Goal: Information Seeking & Learning: Find specific fact

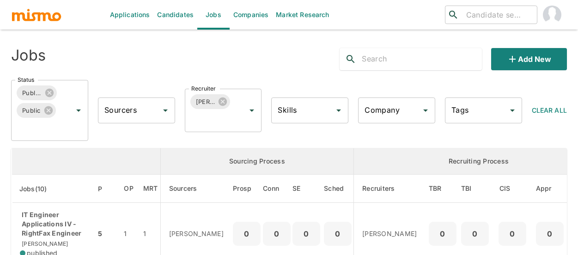
scroll to position [37, 0]
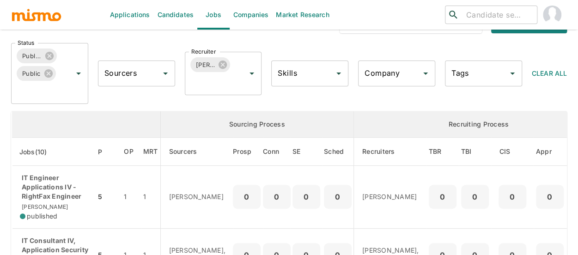
click at [481, 14] on input "search" at bounding box center [498, 14] width 71 height 13
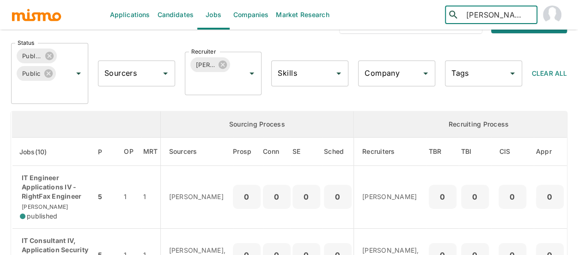
click at [487, 17] on input "[PERSON_NAME]" at bounding box center [498, 14] width 71 height 13
drag, startPoint x: 508, startPoint y: 13, endPoint x: 488, endPoint y: 13, distance: 19.4
click at [488, 13] on input "[PERSON_NAME]" at bounding box center [498, 14] width 71 height 13
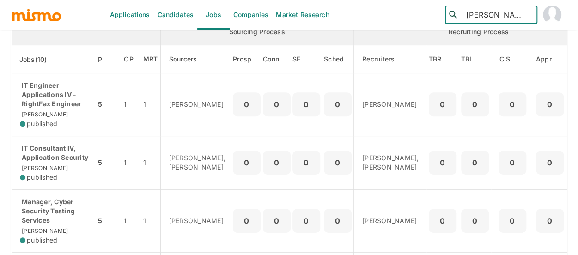
scroll to position [0, 0]
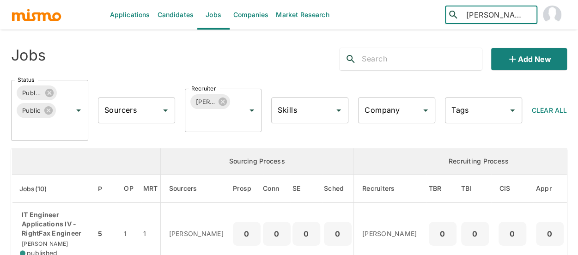
type input "[PERSON_NAME]"
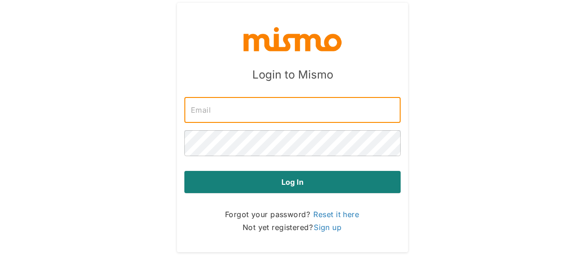
click at [246, 116] on input "text" at bounding box center [292, 110] width 216 height 26
type input "[PERSON_NAME][EMAIL_ADDRESS][DOMAIN_NAME]"
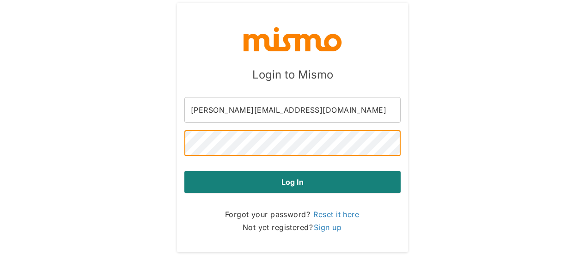
click at [184, 171] on button "Log in" at bounding box center [292, 182] width 216 height 22
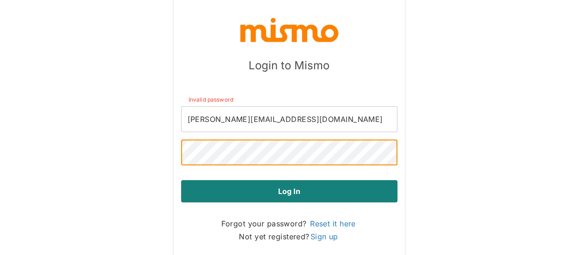
click at [181, 180] on button "Log in" at bounding box center [289, 191] width 216 height 22
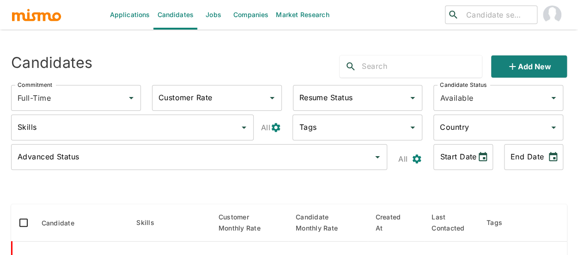
click at [501, 14] on input "search" at bounding box center [498, 14] width 71 height 13
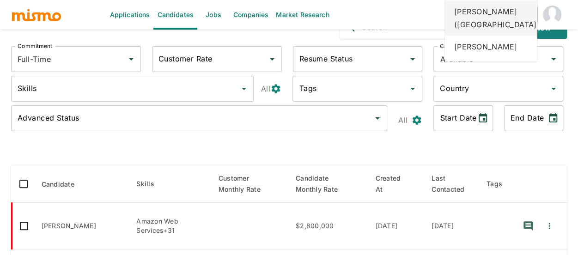
scroll to position [92, 0]
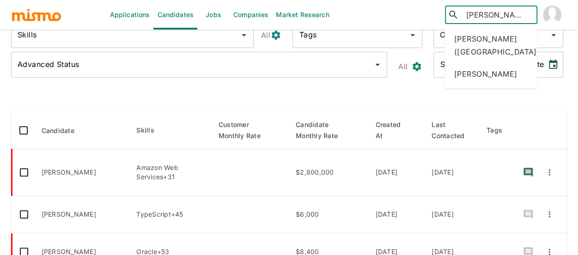
drag, startPoint x: 492, startPoint y: 13, endPoint x: 487, endPoint y: 12, distance: 5.6
click at [487, 12] on input "[PERSON_NAME]" at bounding box center [498, 14] width 71 height 13
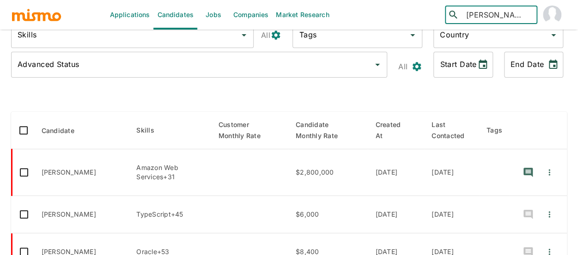
drag, startPoint x: 487, startPoint y: 14, endPoint x: 456, endPoint y: 12, distance: 31.0
click at [456, 12] on div "​ [PERSON_NAME] ​" at bounding box center [491, 15] width 93 height 18
type input "blon"
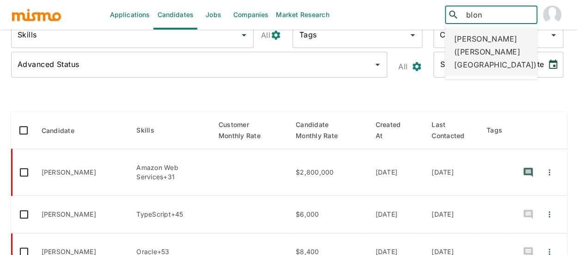
click at [467, 53] on div "[PERSON_NAME] ([PERSON_NAME][GEOGRAPHIC_DATA])" at bounding box center [491, 52] width 92 height 48
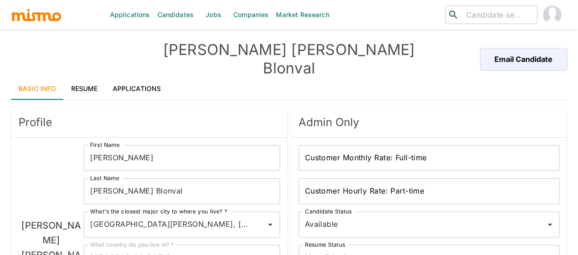
click at [124, 78] on link "Applications" at bounding box center [136, 89] width 63 height 22
